Goal: Transaction & Acquisition: Purchase product/service

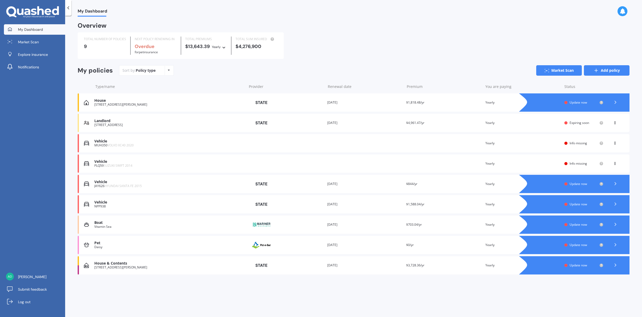
click at [608, 71] on link "Add policy" at bounding box center [607, 70] width 46 height 10
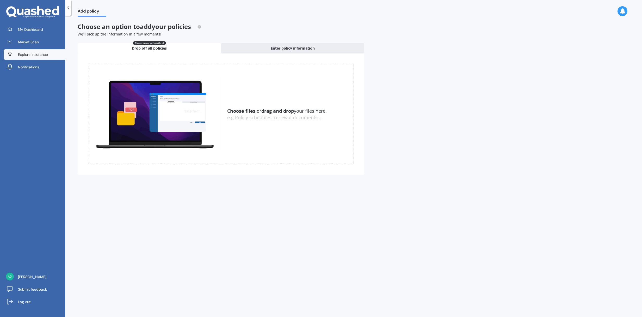
click at [36, 54] on span "Explore insurance" at bounding box center [33, 54] width 30 height 5
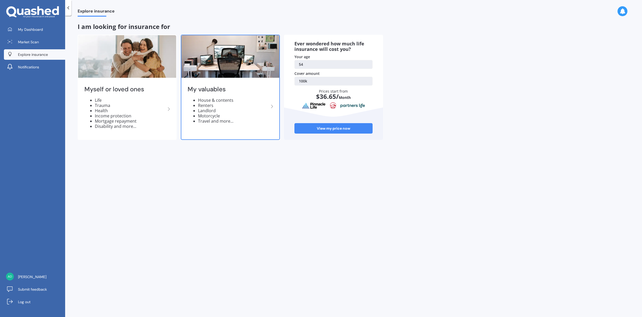
click at [272, 107] on icon at bounding box center [272, 106] width 6 height 6
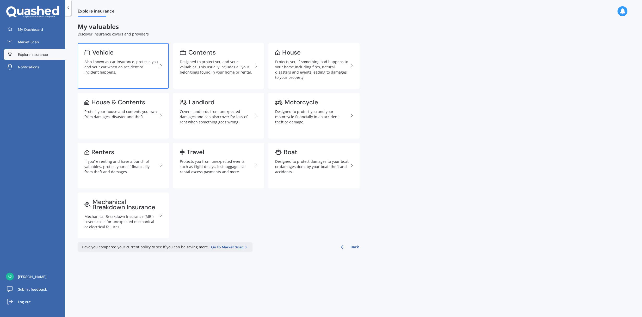
click at [123, 65] on div "Also known as car insurance, protects you and your car when an accident or inci…" at bounding box center [121, 67] width 74 height 16
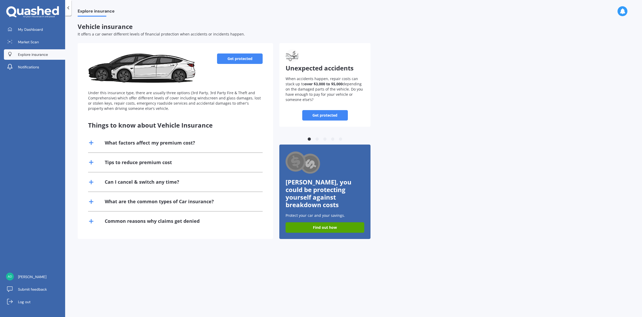
click at [254, 58] on link "Get protected" at bounding box center [240, 58] width 46 height 10
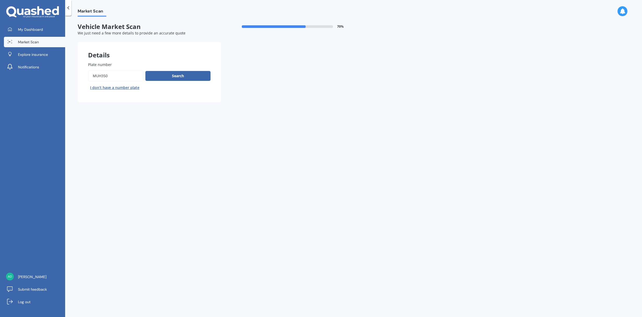
click at [118, 77] on input "Plate number" at bounding box center [115, 75] width 55 height 11
click at [0, 0] on button "Next" at bounding box center [0, 0] width 0 height 0
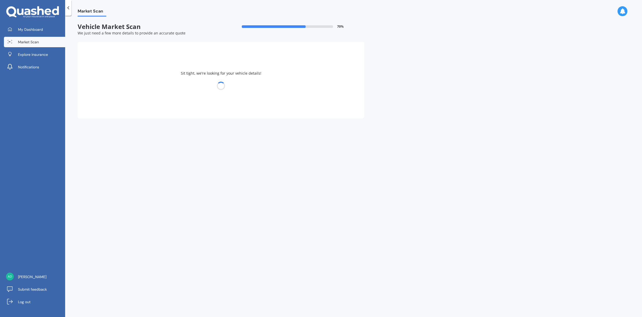
select select "VOLVO"
select select "XC40"
select select "30"
select select "09"
select select "1970"
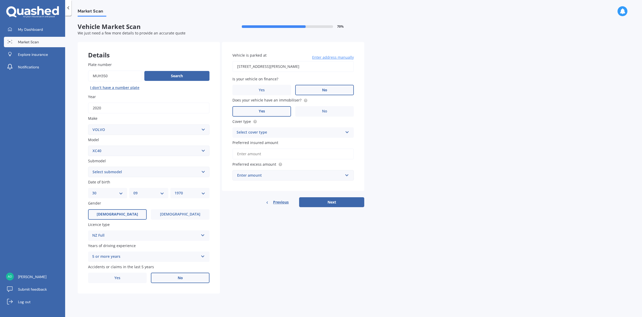
drag, startPoint x: 110, startPoint y: 77, endPoint x: 82, endPoint y: 75, distance: 28.2
click at [82, 75] on div "Plate number Search I don’t have a number plate Year [DATE] Make Select make AC…" at bounding box center [149, 172] width 142 height 242
type input "jty493"
click at [163, 75] on button "Search" at bounding box center [176, 76] width 65 height 10
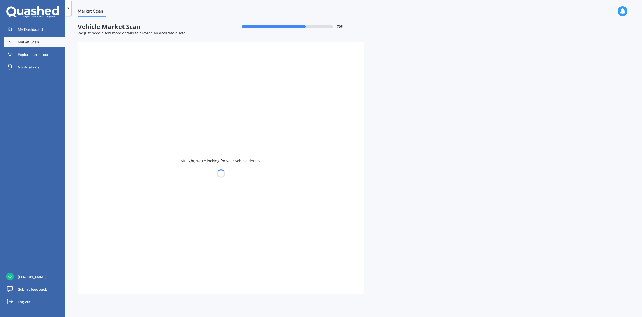
type input "2016"
select select "VOLKSWAGEN"
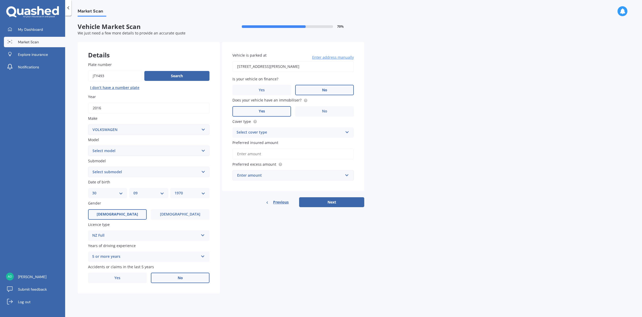
click at [204, 152] on select "Select model Amarok Arteon Beetle Bora Caddy [US_STATE] Caravelle [PERSON_NAME]…" at bounding box center [148, 150] width 121 height 10
select select "POLO"
click at [127, 173] on select "Select submodel (All other) 1.2L tsi 1.4 1.4 TDI Blue Motion 1.4 Diesel Cross P…" at bounding box center [148, 172] width 121 height 10
select select "1.2L TSI"
click at [283, 132] on div "Select cover type" at bounding box center [290, 132] width 106 height 6
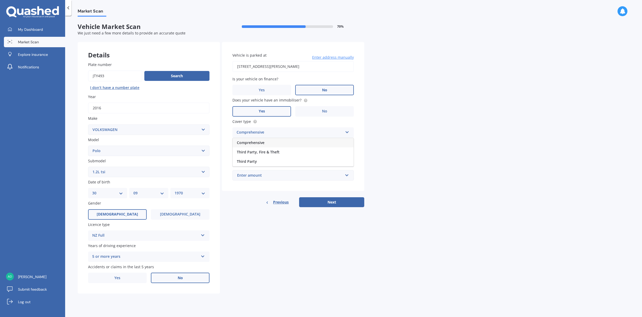
click at [308, 142] on div "Comprehensive" at bounding box center [293, 142] width 121 height 9
click at [281, 156] on input "Preferred insured amount" at bounding box center [293, 153] width 121 height 11
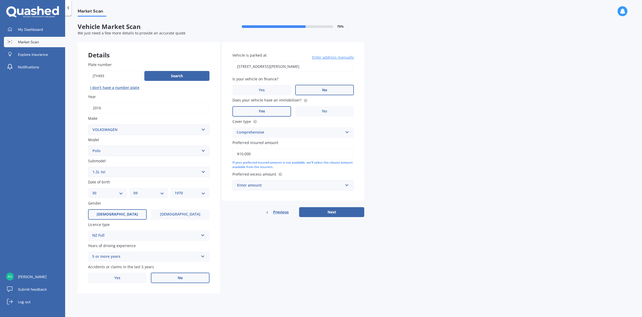
type input "$10,000"
click at [281, 186] on div "Enter amount" at bounding box center [290, 185] width 106 height 6
click at [271, 226] on div "$750" at bounding box center [293, 224] width 121 height 10
click at [334, 211] on button "Next" at bounding box center [331, 212] width 65 height 10
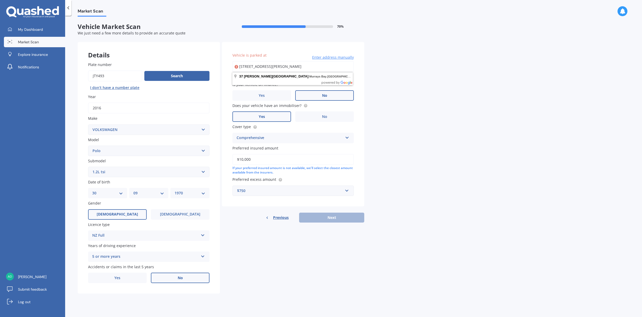
click at [364, 83] on div "Vehicle is parked at [STREET_ADDRESS][PERSON_NAME] Enter address manually Selec…" at bounding box center [293, 124] width 142 height 164
click at [335, 69] on input "[STREET_ADDRESS][PERSON_NAME]" at bounding box center [293, 66] width 121 height 11
drag, startPoint x: 331, startPoint y: 68, endPoint x: 270, endPoint y: 66, distance: 61.3
click at [268, 66] on input "[STREET_ADDRESS][PERSON_NAME]" at bounding box center [293, 66] width 121 height 11
type input "[STREET_ADDRESS][PERSON_NAME]"
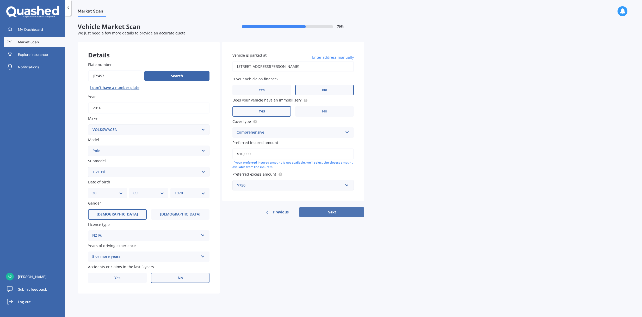
click at [336, 212] on button "Next" at bounding box center [331, 212] width 65 height 10
select select "30"
select select "09"
select select "1970"
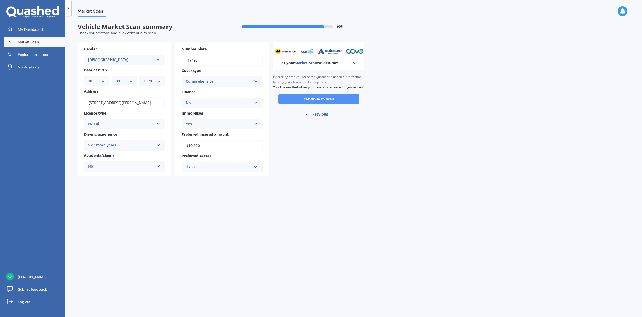
click at [325, 103] on button "Continue to scan" at bounding box center [318, 99] width 81 height 10
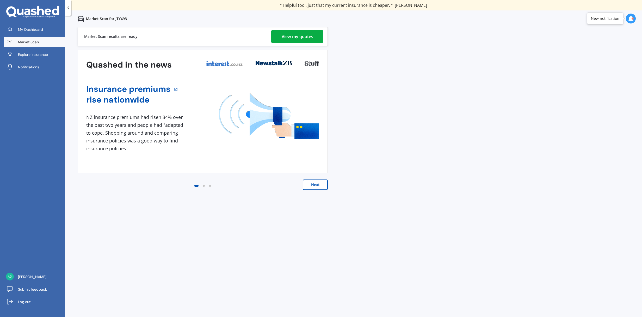
click at [307, 35] on div "View my quotes" at bounding box center [298, 36] width 32 height 13
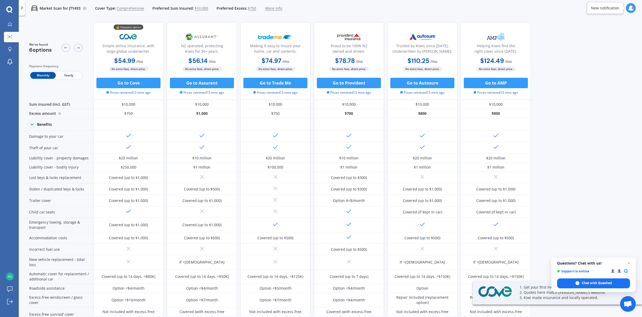
click at [71, 75] on span "Yearly" at bounding box center [69, 75] width 26 height 7
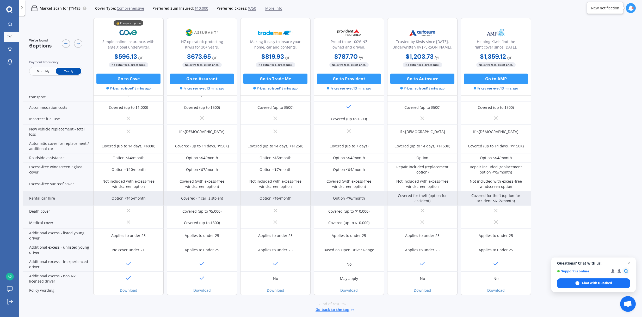
scroll to position [133, 0]
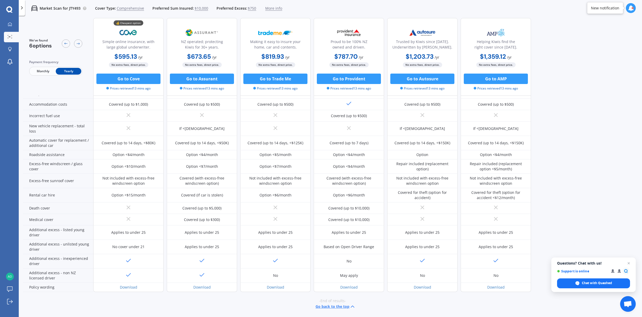
click at [199, 9] on span "$10,000" at bounding box center [202, 8] width 14 height 5
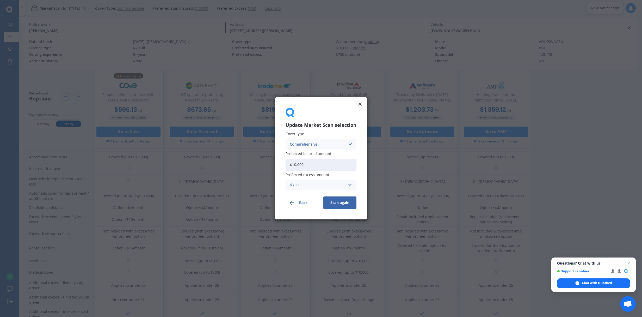
click at [337, 166] on input "$10,000" at bounding box center [321, 165] width 71 height 12
click at [296, 166] on input "$10,000" at bounding box center [321, 165] width 71 height 12
type input "$12,000"
click at [337, 204] on button "Scan again" at bounding box center [339, 203] width 33 height 13
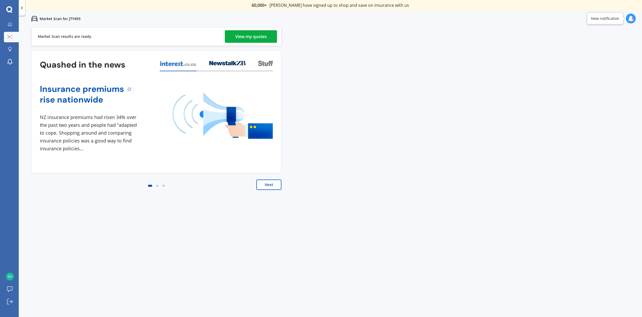
click at [252, 35] on div "View my quotes" at bounding box center [251, 36] width 32 height 13
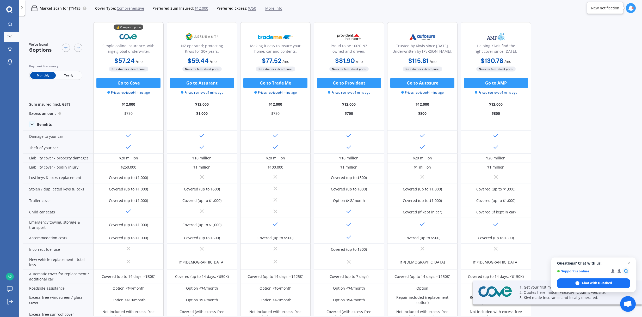
click at [74, 76] on span "Yearly" at bounding box center [69, 75] width 26 height 7
